Goal: Transaction & Acquisition: Book appointment/travel/reservation

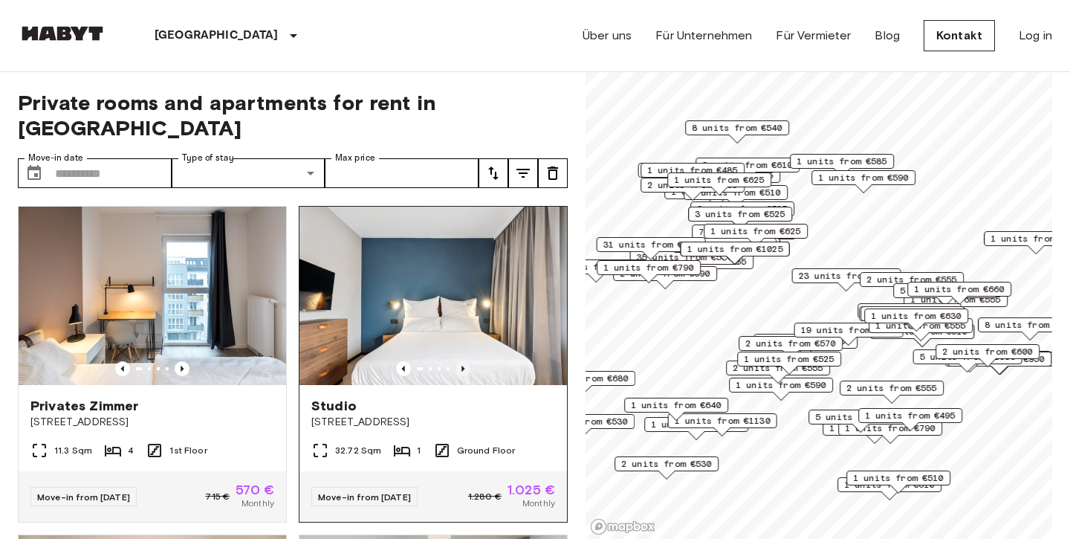
click at [458, 361] on icon "Previous image" at bounding box center [462, 368] width 15 height 15
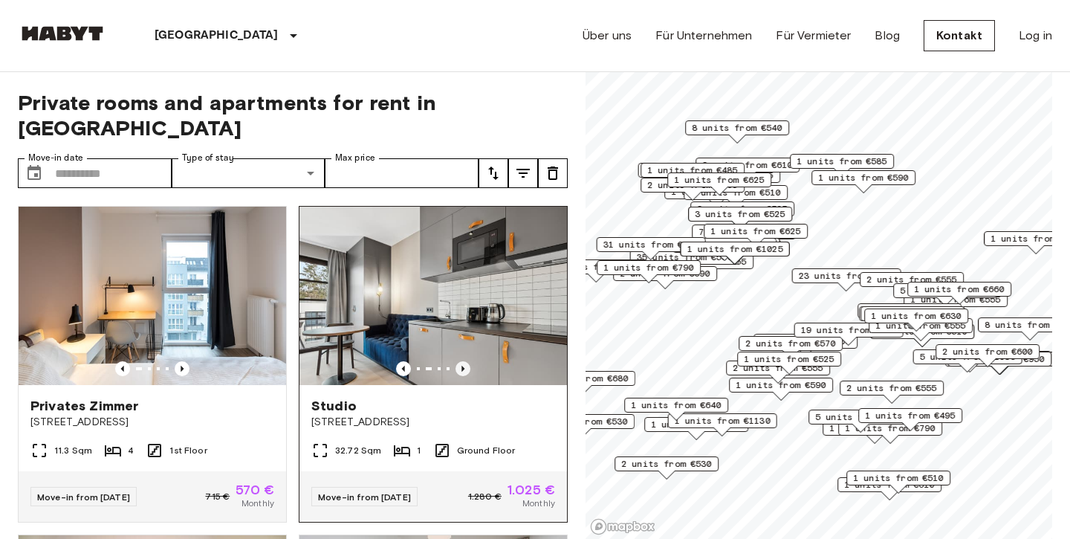
click at [461, 361] on icon "Previous image" at bounding box center [462, 368] width 15 height 15
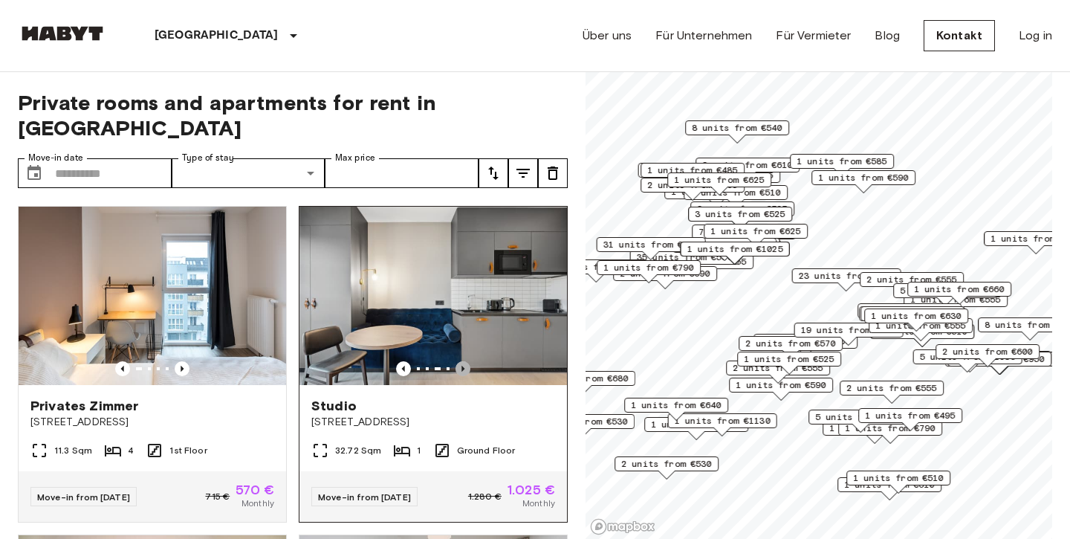
click at [461, 361] on icon "Previous image" at bounding box center [462, 368] width 15 height 15
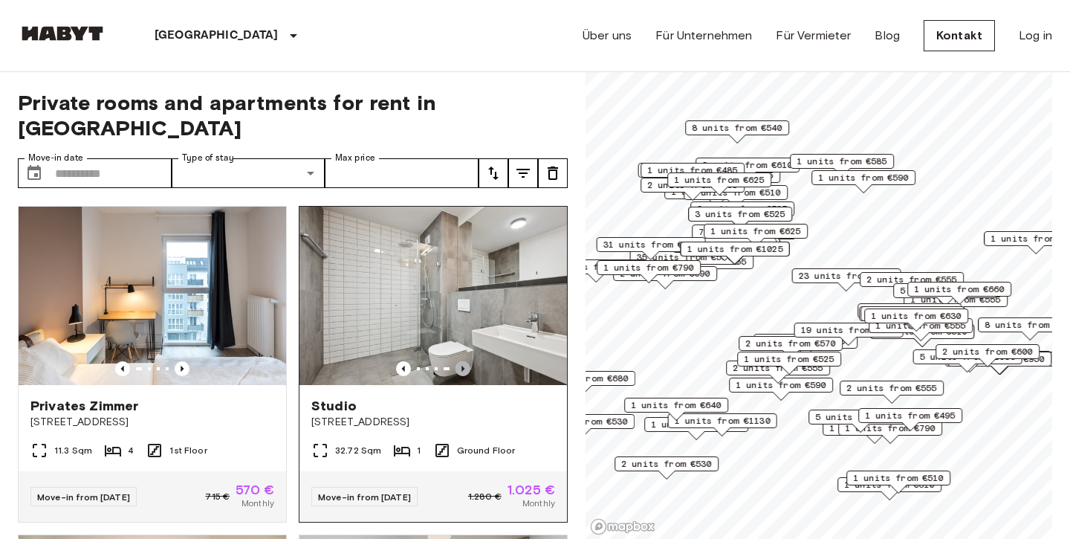
click at [461, 361] on icon "Previous image" at bounding box center [462, 368] width 15 height 15
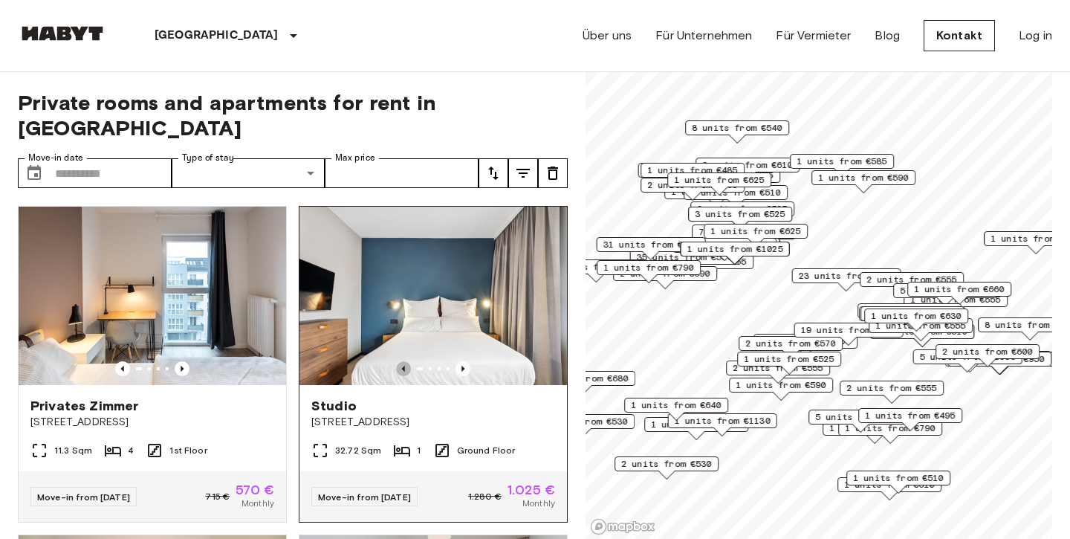
click at [405, 361] on icon "Previous image" at bounding box center [403, 368] width 15 height 15
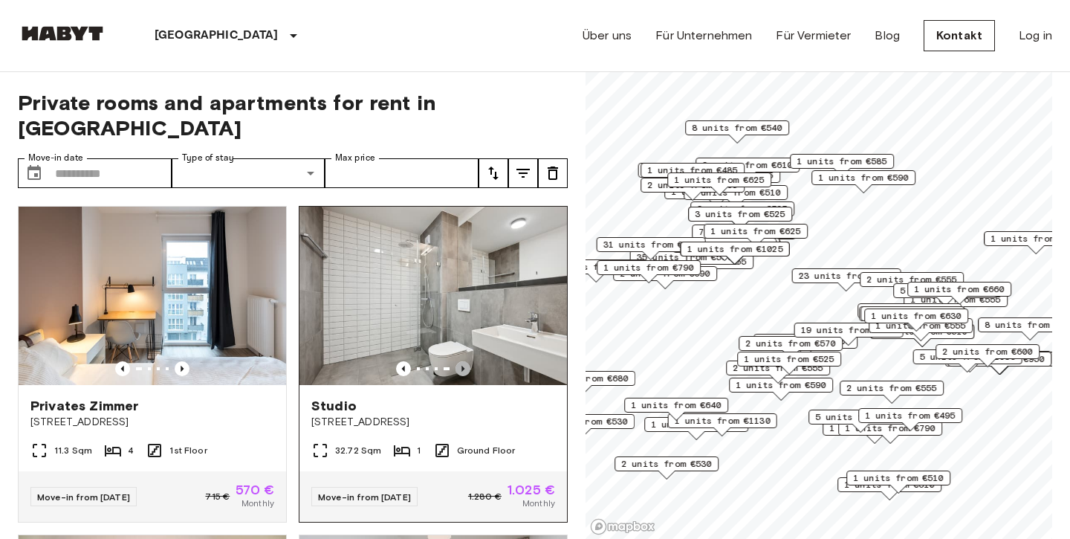
click at [463, 365] on icon "Previous image" at bounding box center [462, 368] width 3 height 6
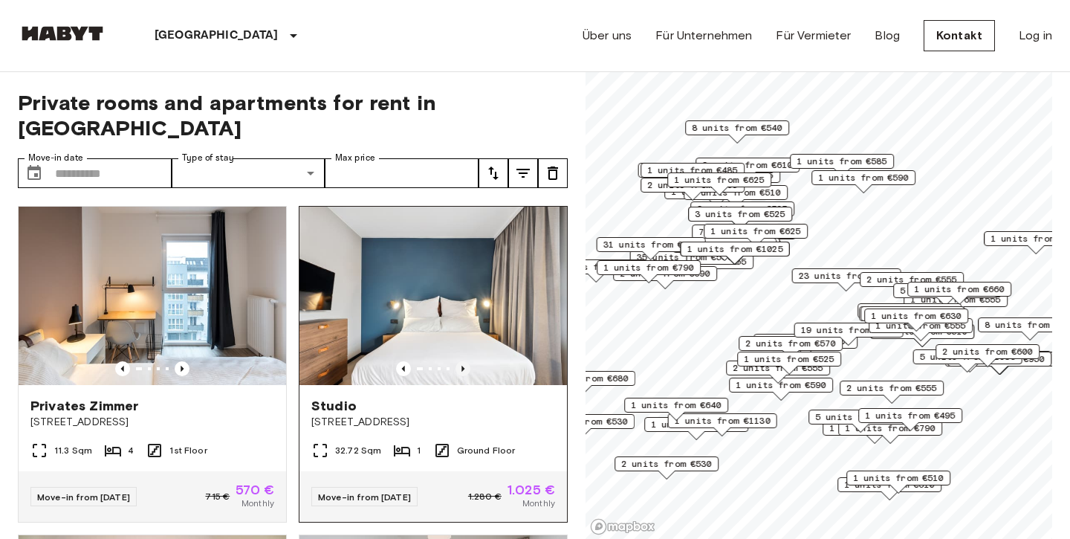
click at [463, 365] on icon "Previous image" at bounding box center [462, 368] width 3 height 6
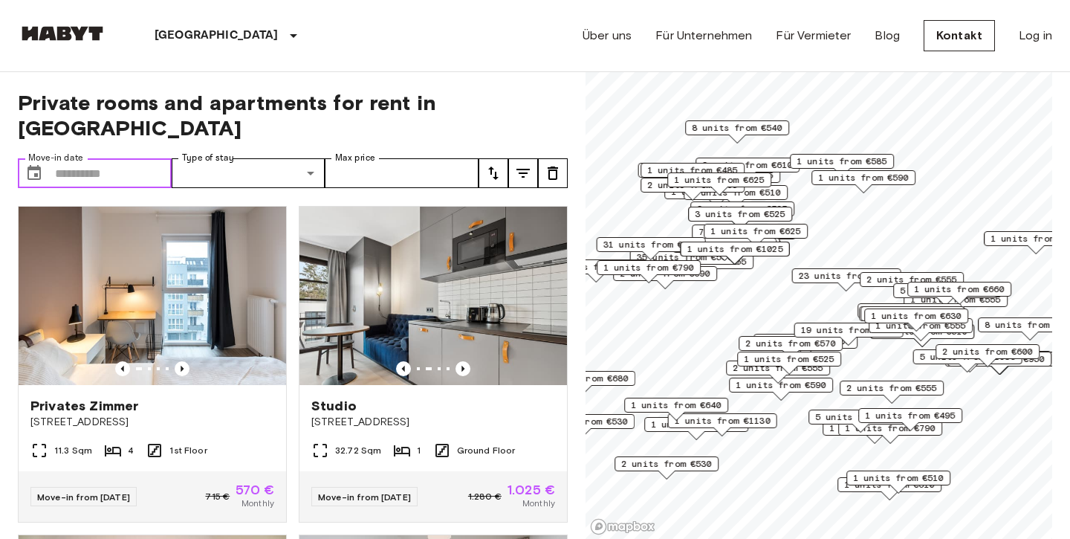
click at [140, 158] on input "Move-in date" at bounding box center [113, 173] width 117 height 30
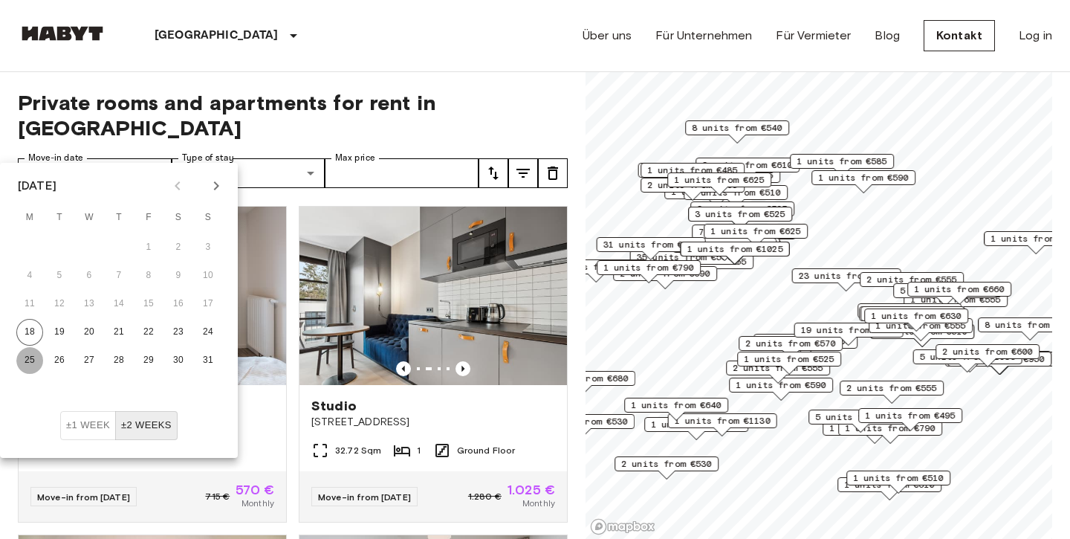
click at [30, 356] on button "25" at bounding box center [29, 360] width 27 height 27
type input "**********"
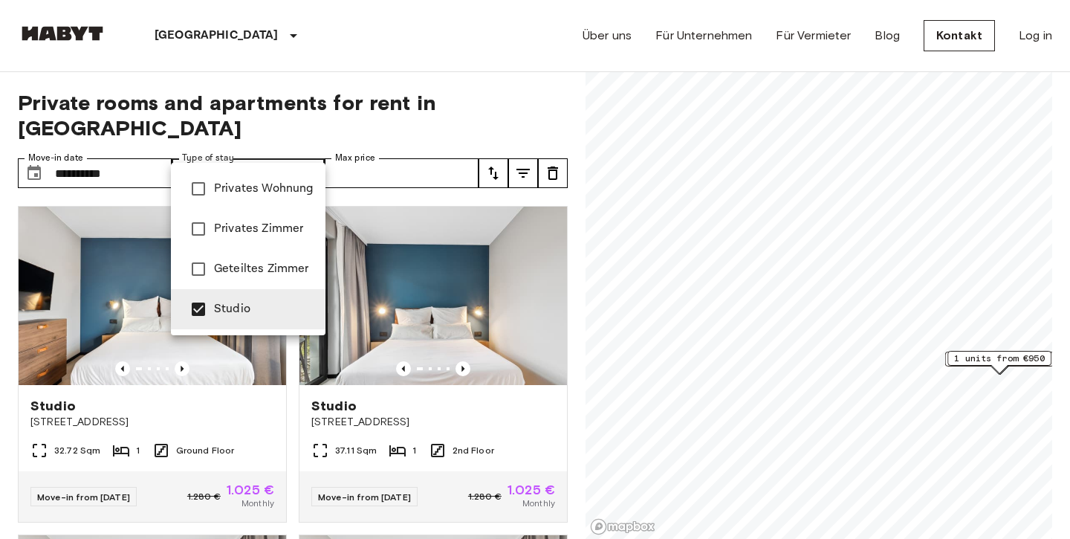
type input "******"
click at [579, 405] on div at bounding box center [535, 269] width 1070 height 539
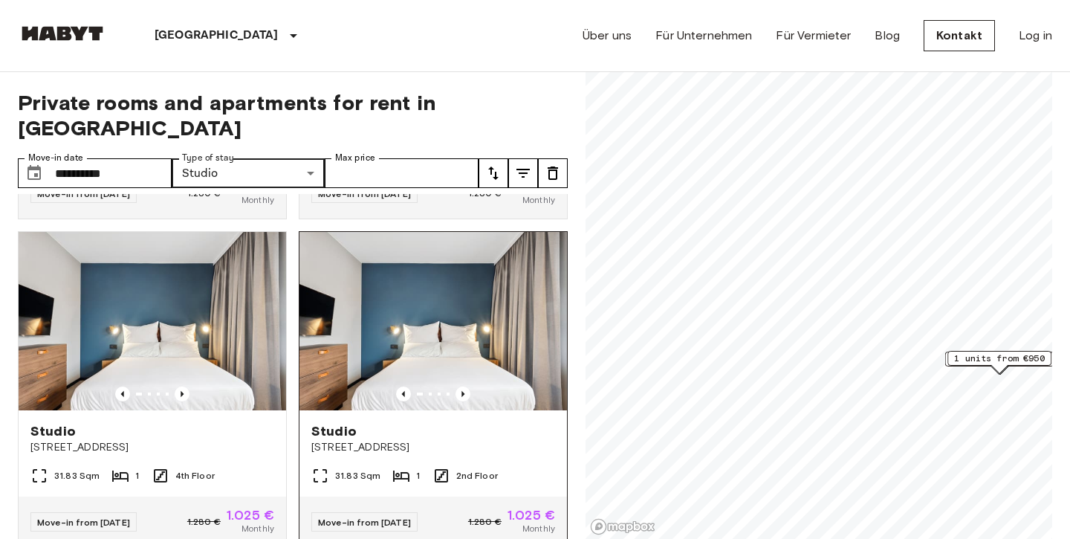
scroll to position [295, 0]
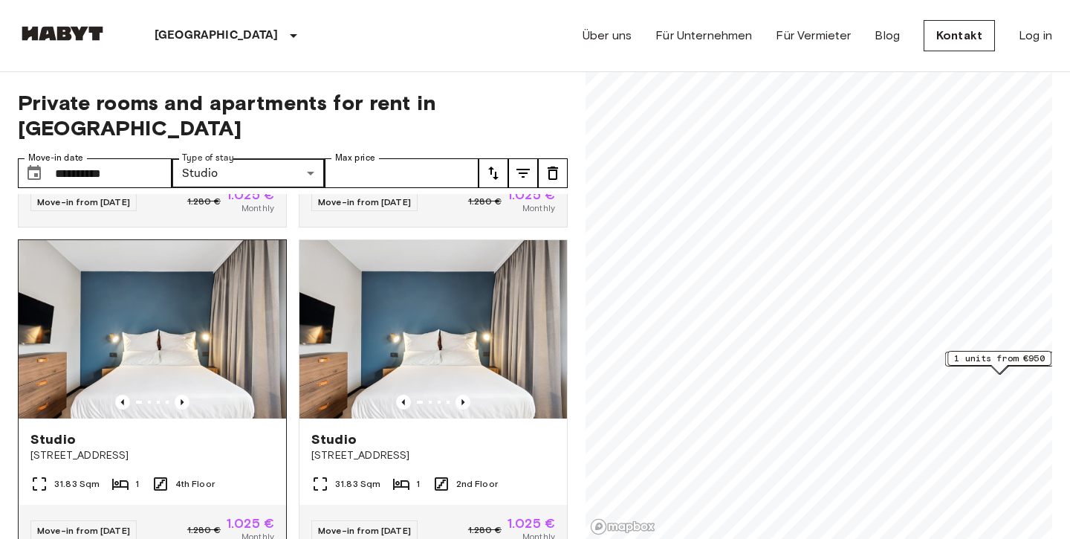
click at [152, 295] on img at bounding box center [152, 329] width 267 height 178
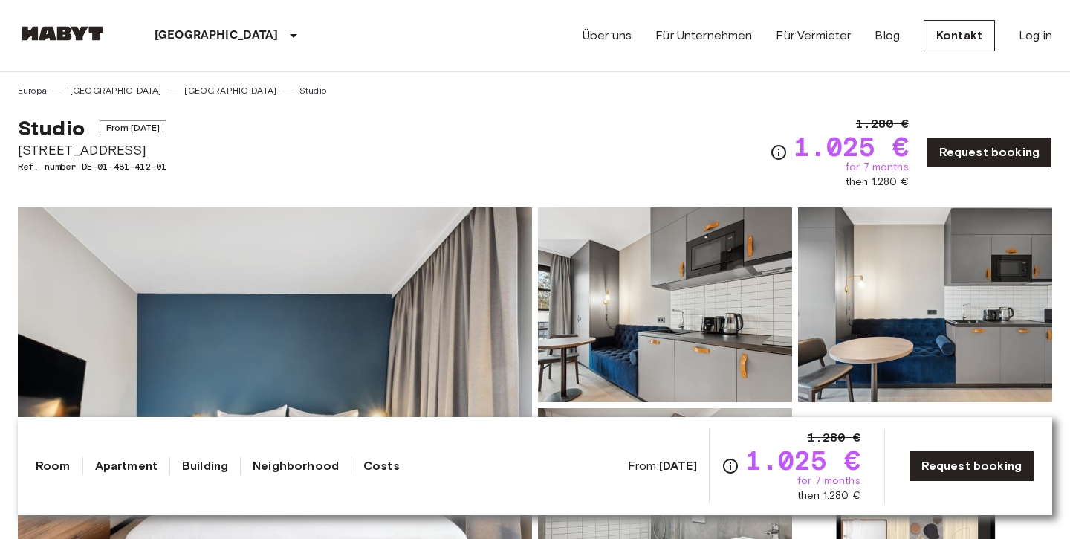
click at [660, 298] on img at bounding box center [665, 304] width 254 height 195
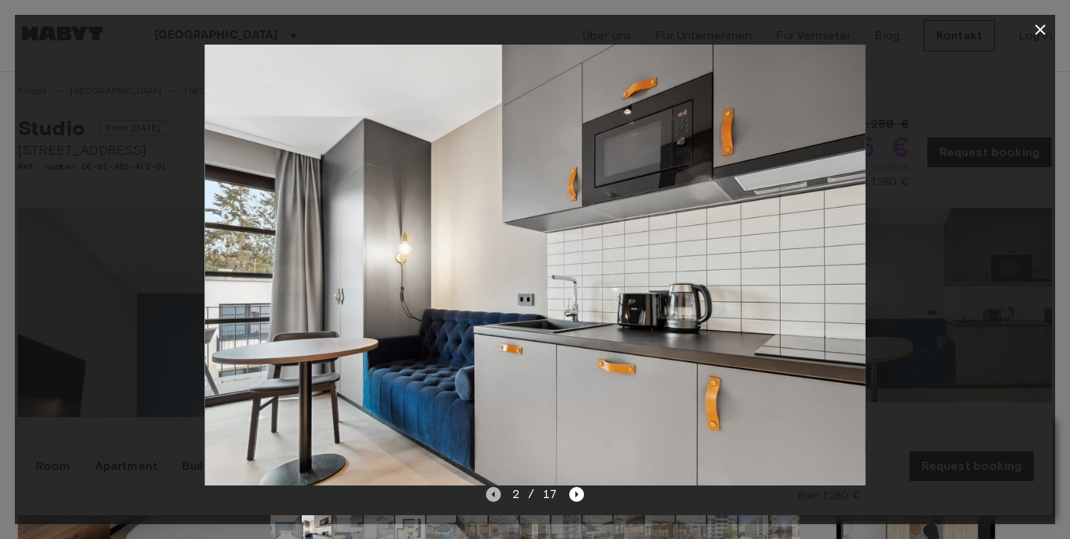
click at [495, 498] on icon "Previous image" at bounding box center [493, 494] width 15 height 15
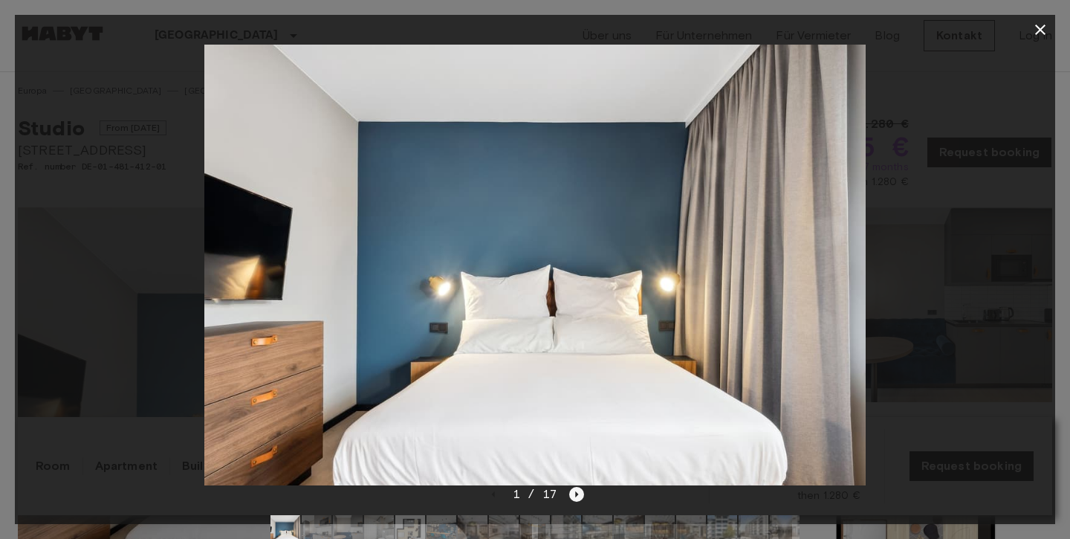
click at [576, 490] on icon "Next image" at bounding box center [576, 494] width 15 height 15
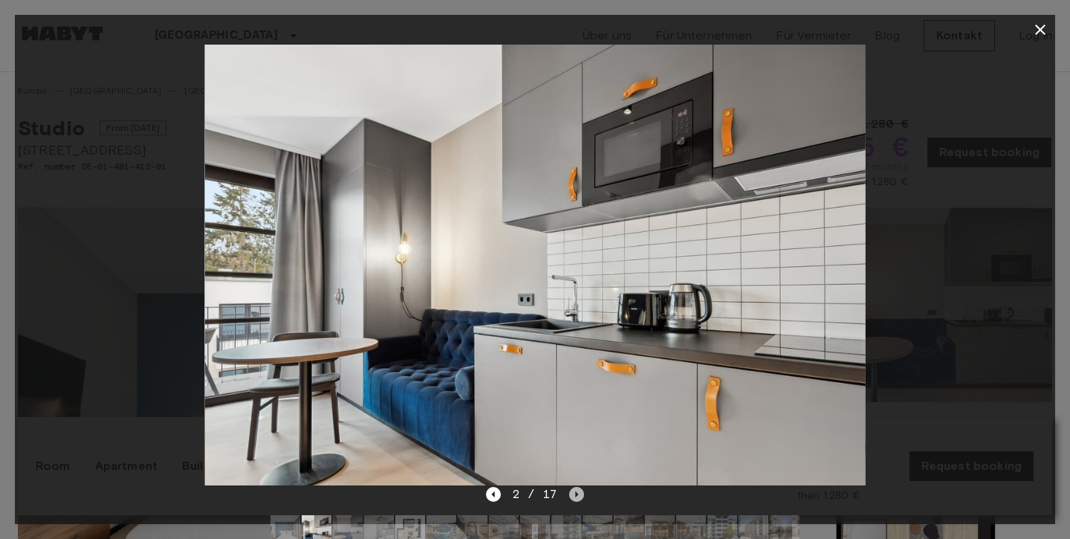
click at [576, 490] on icon "Next image" at bounding box center [576, 494] width 15 height 15
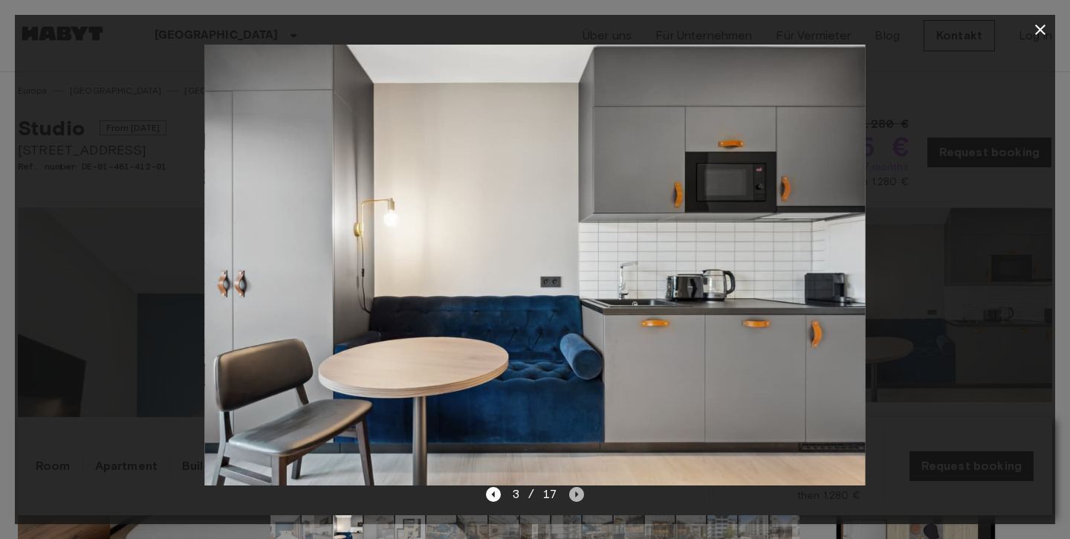
click at [576, 490] on icon "Next image" at bounding box center [576, 494] width 15 height 15
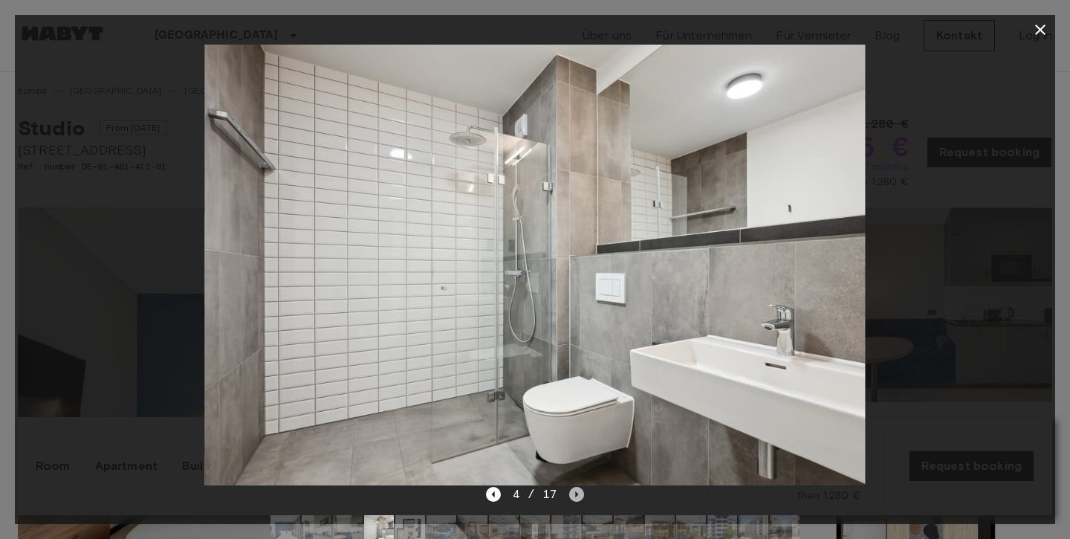
click at [576, 490] on icon "Next image" at bounding box center [576, 494] width 15 height 15
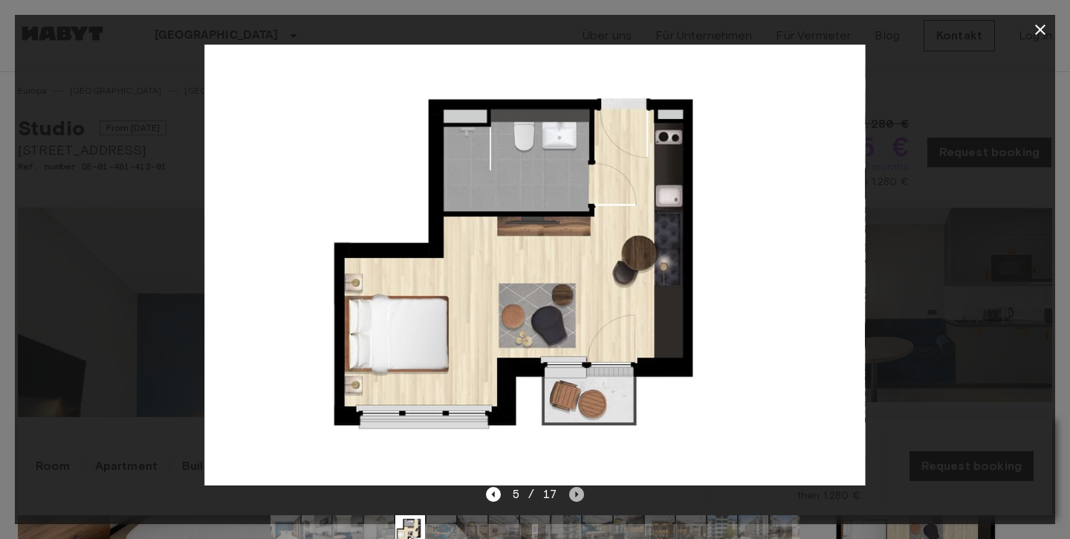
click at [576, 490] on icon "Next image" at bounding box center [576, 494] width 15 height 15
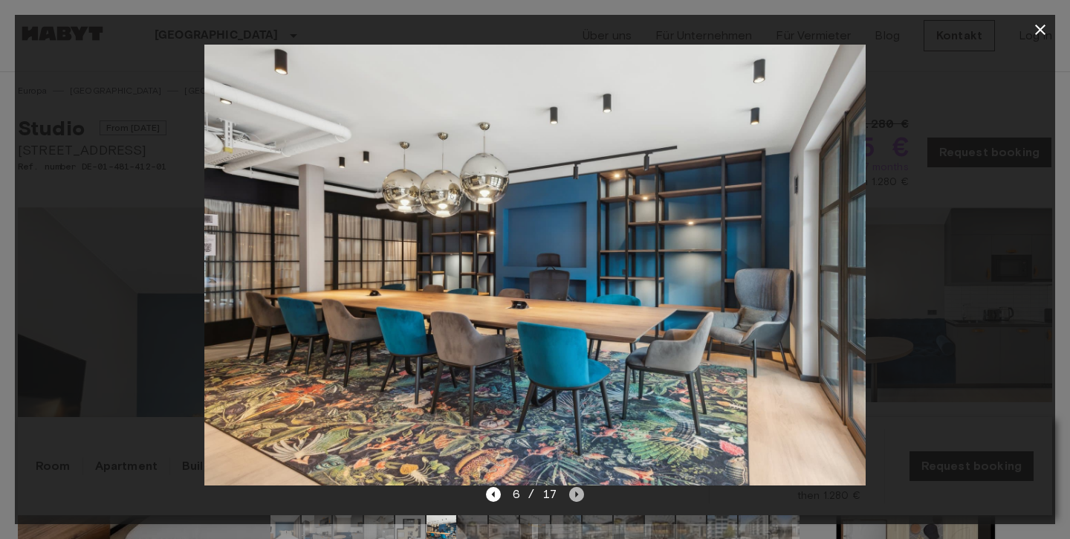
click at [576, 490] on icon "Next image" at bounding box center [576, 494] width 15 height 15
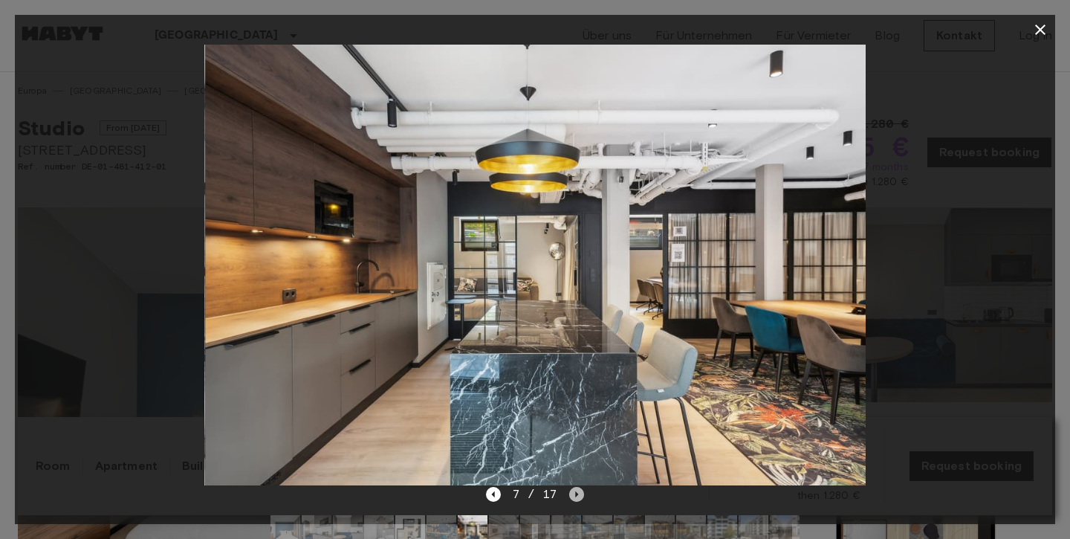
click at [576, 490] on icon "Next image" at bounding box center [576, 494] width 15 height 15
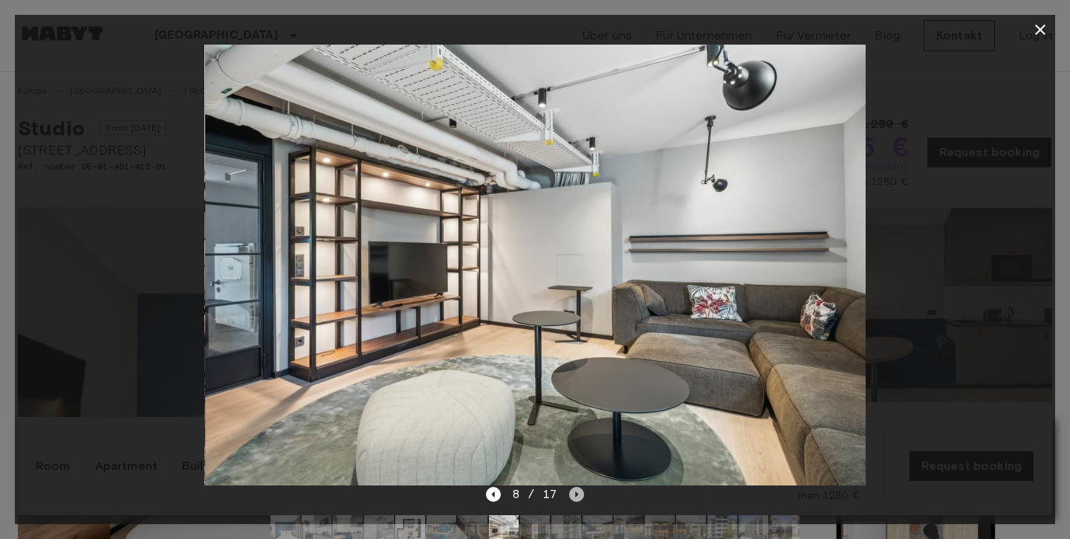
click at [576, 490] on icon "Next image" at bounding box center [576, 494] width 15 height 15
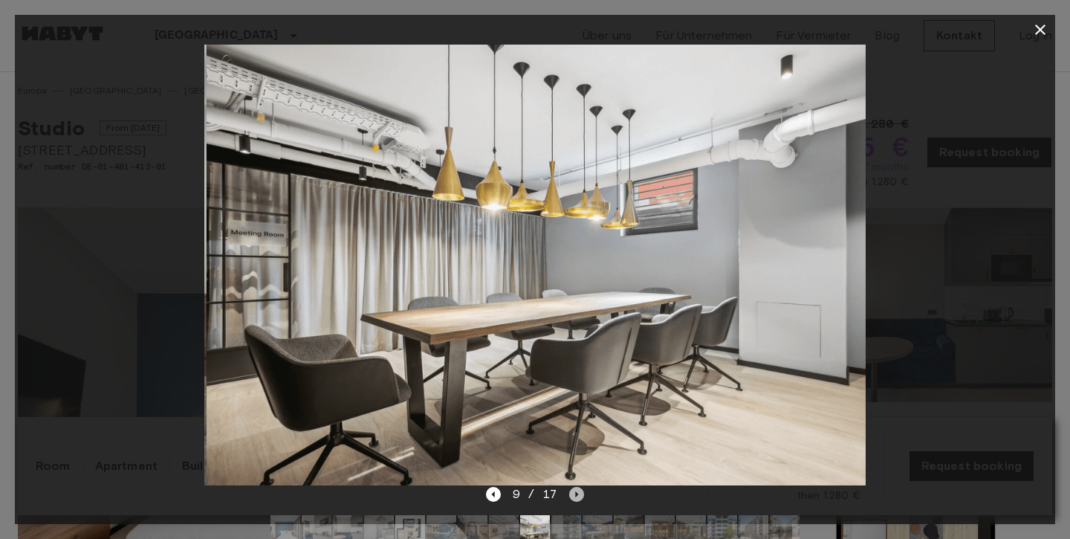
click at [576, 490] on icon "Next image" at bounding box center [576, 494] width 15 height 15
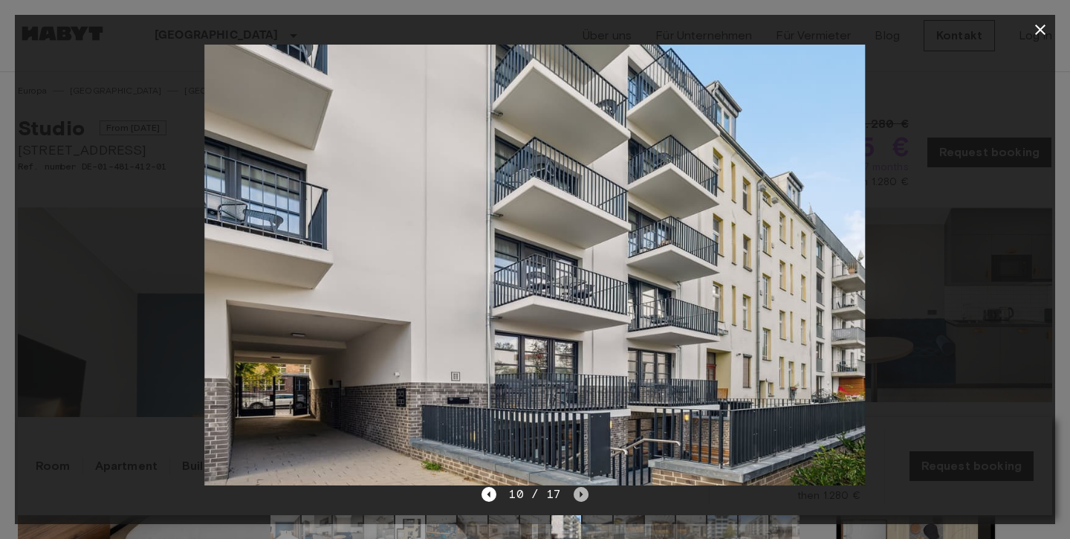
click at [576, 490] on icon "Next image" at bounding box center [580, 494] width 15 height 15
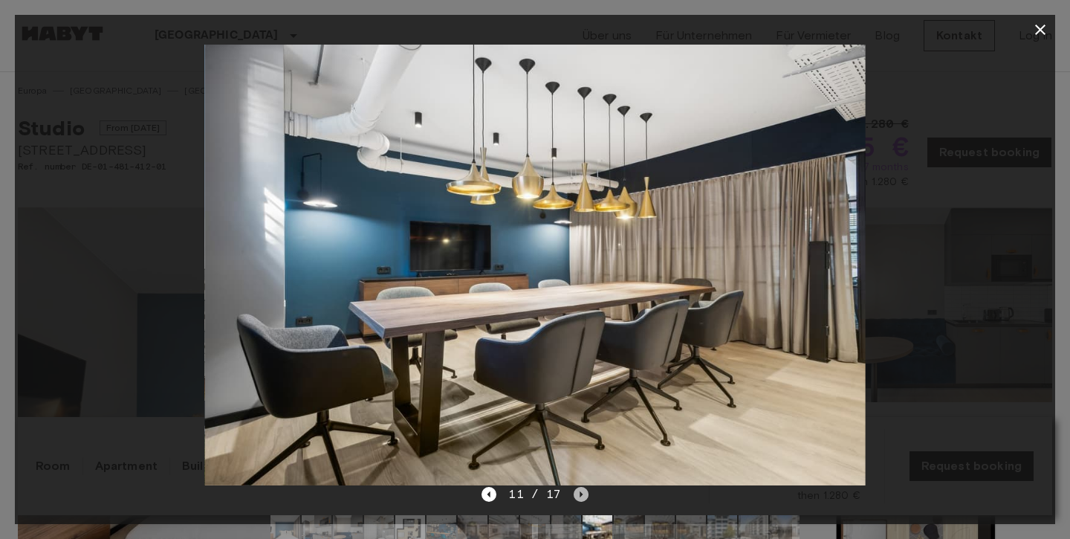
click at [576, 490] on icon "Next image" at bounding box center [580, 494] width 15 height 15
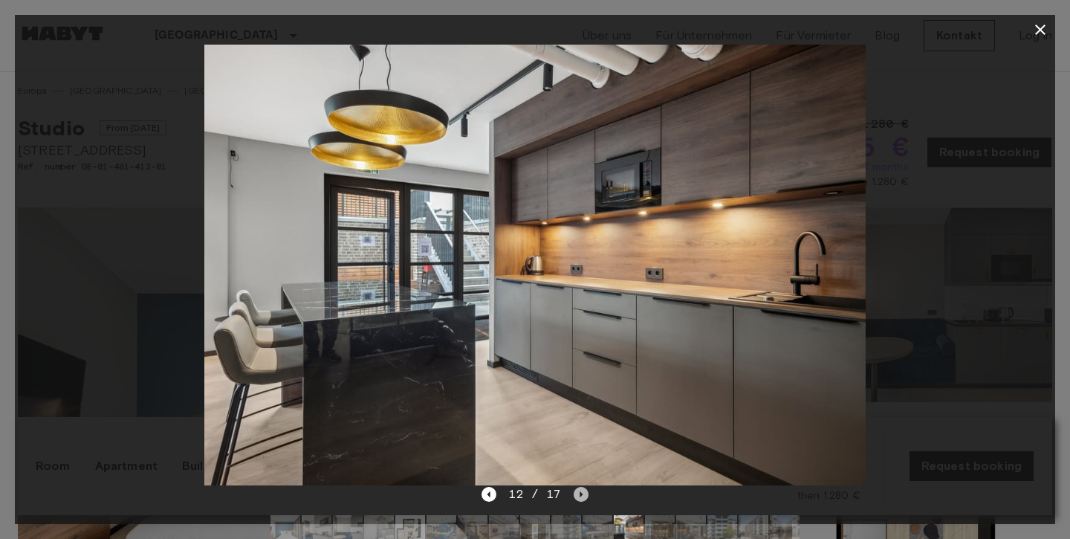
click at [576, 490] on icon "Next image" at bounding box center [580, 494] width 15 height 15
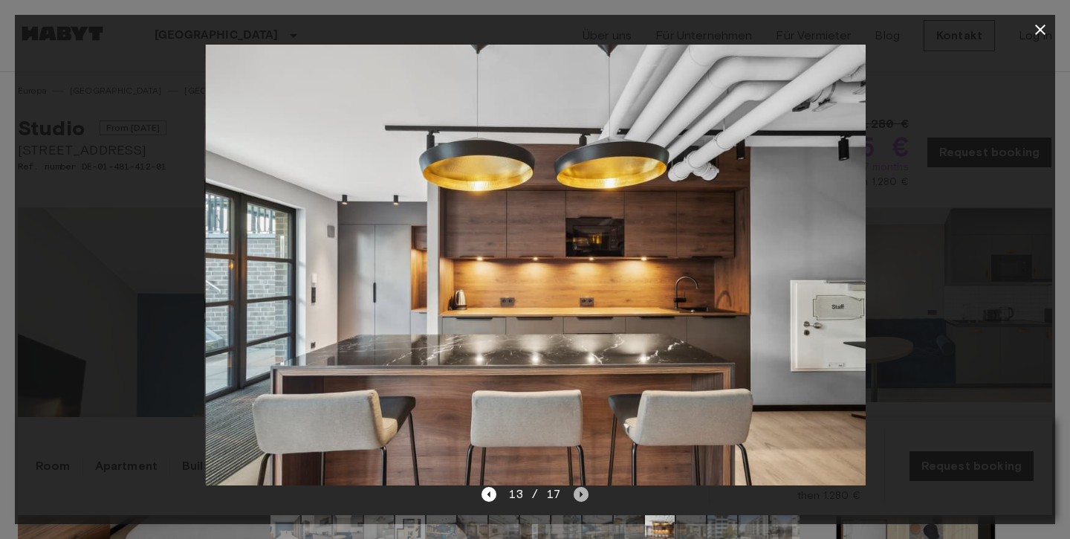
click at [576, 490] on icon "Next image" at bounding box center [580, 494] width 15 height 15
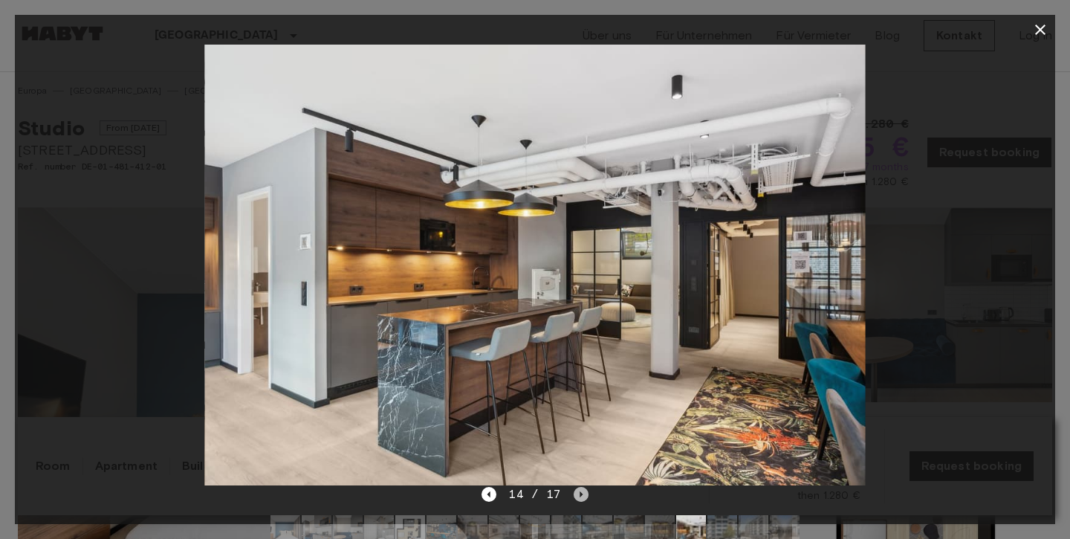
click at [576, 490] on icon "Next image" at bounding box center [580, 494] width 15 height 15
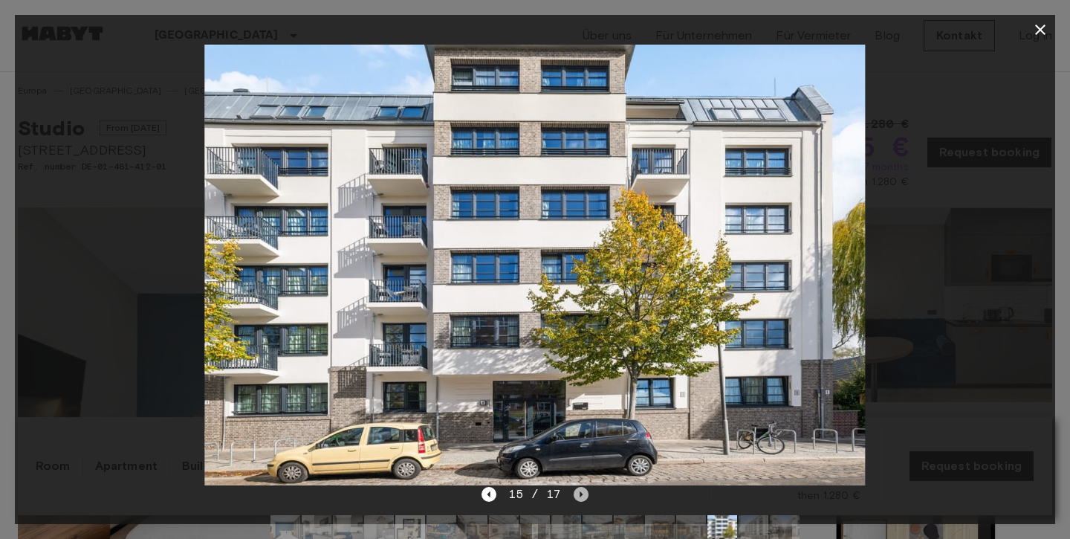
click at [576, 490] on icon "Next image" at bounding box center [580, 494] width 15 height 15
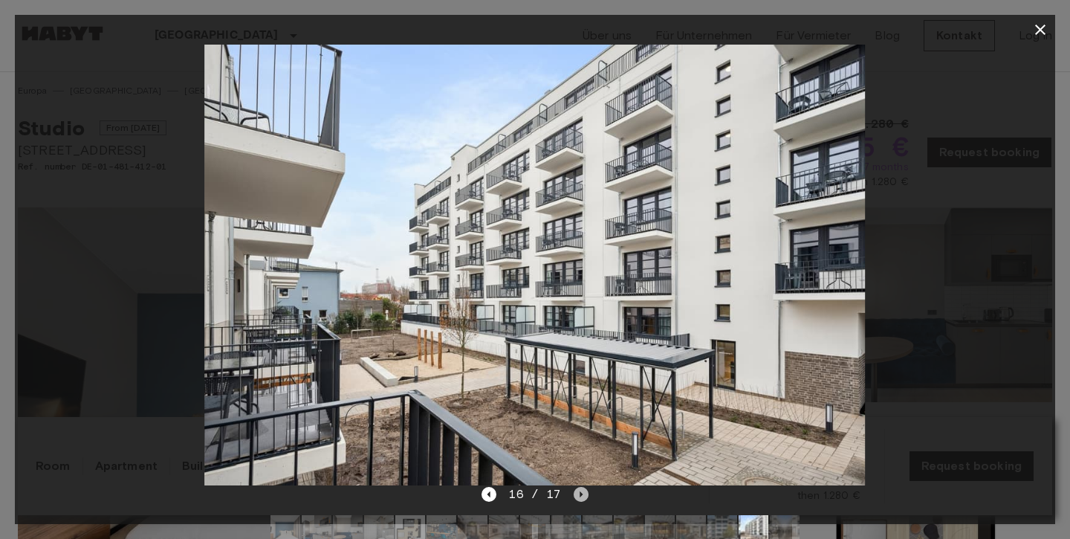
click at [576, 490] on icon "Next image" at bounding box center [580, 494] width 15 height 15
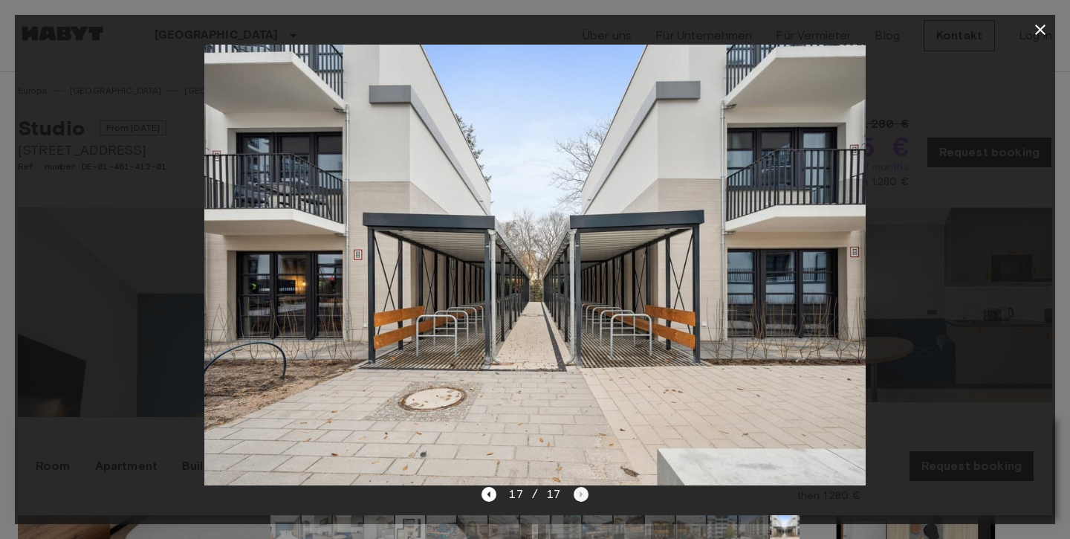
click at [576, 490] on div "17 / 17" at bounding box center [534, 494] width 106 height 18
click at [1035, 26] on icon "button" at bounding box center [1040, 30] width 10 height 10
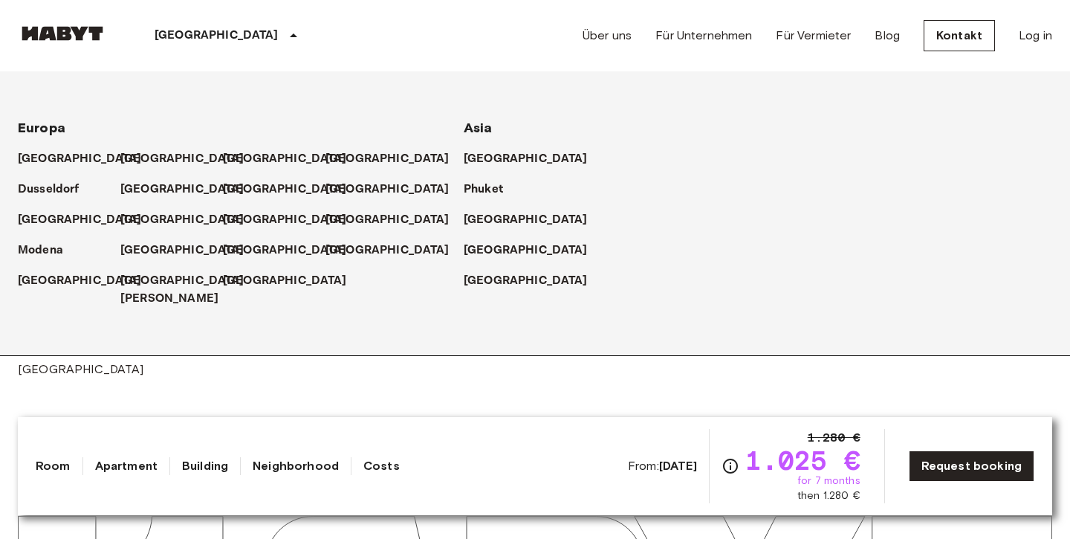
scroll to position [3667, 0]
